Goal: Find specific fact: Find specific fact

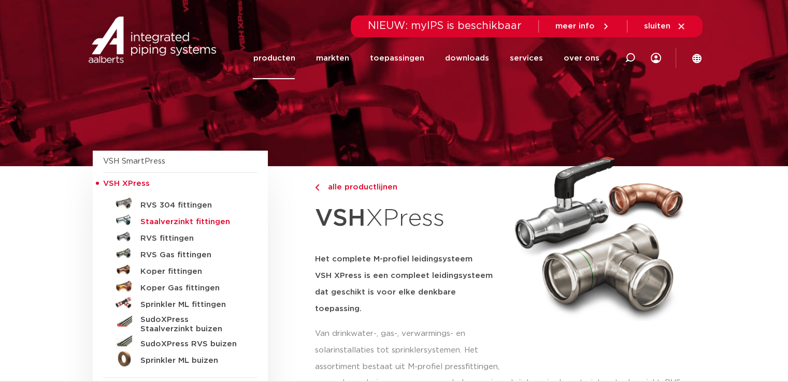
click at [177, 221] on h5 "Staalverzinkt fittingen" at bounding box center [191, 222] width 103 height 9
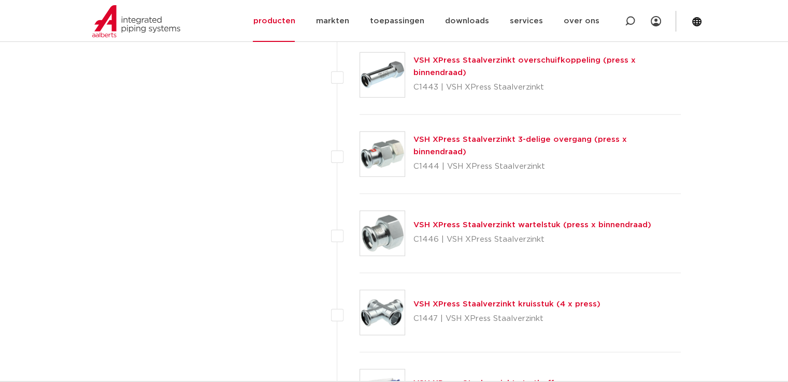
scroll to position [2649, 0]
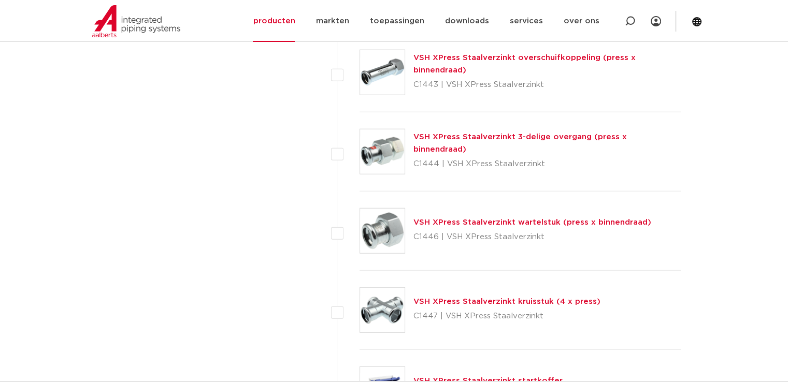
click at [476, 219] on link "VSH XPress Staalverzinkt wartelstuk (press x binnendraad)" at bounding box center [533, 223] width 238 height 8
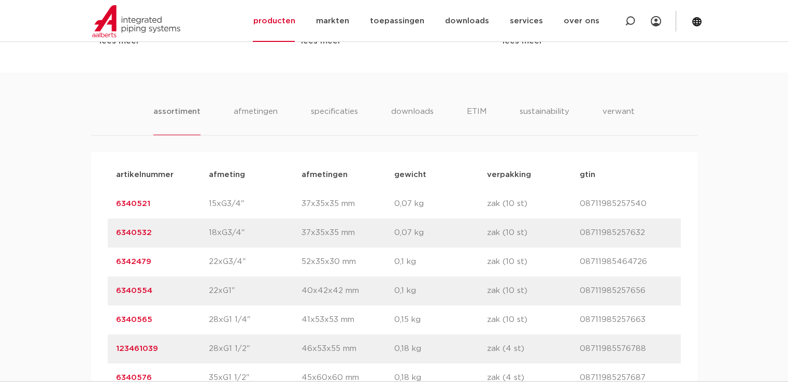
scroll to position [607, 0]
drag, startPoint x: 151, startPoint y: 204, endPoint x: 113, endPoint y: 198, distance: 38.7
click at [113, 198] on div "artikelnummer 6340521 afmeting 15xG3/4" [GEOGRAPHIC_DATA] 37x35x35 mm gewicht 0…" at bounding box center [394, 204] width 573 height 29
copy link "6340521"
